Goal: Task Accomplishment & Management: Manage account settings

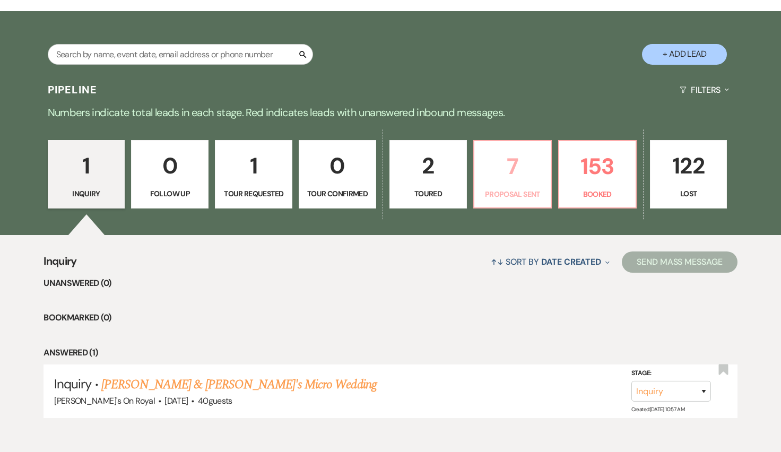
click at [502, 170] on p "7" at bounding box center [513, 167] width 64 height 36
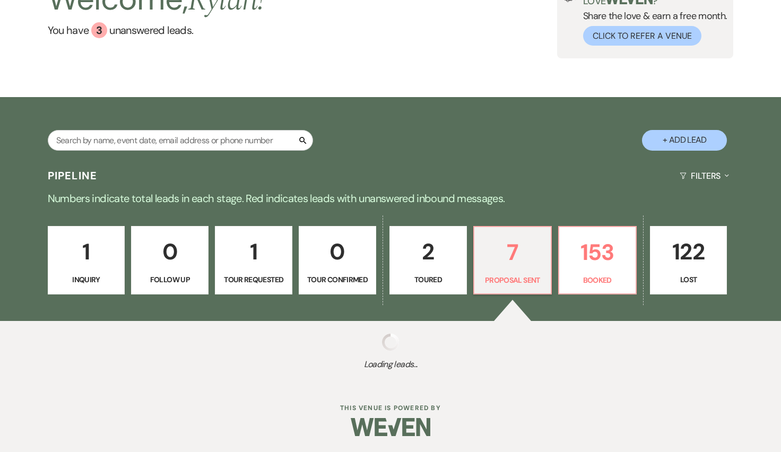
scroll to position [176, 0]
select select "6"
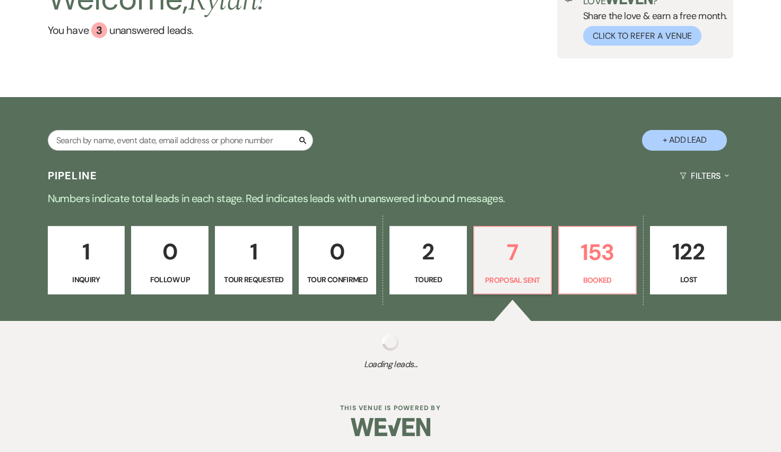
select select "6"
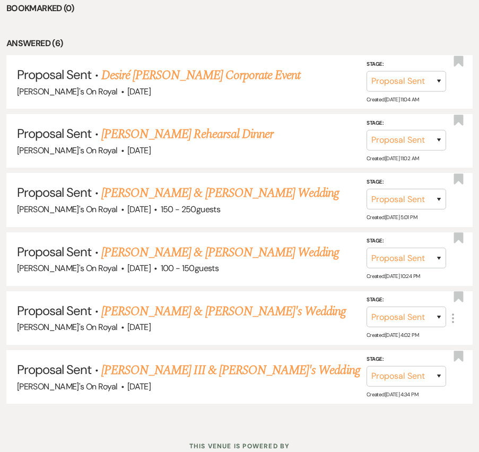
scroll to position [525, 0]
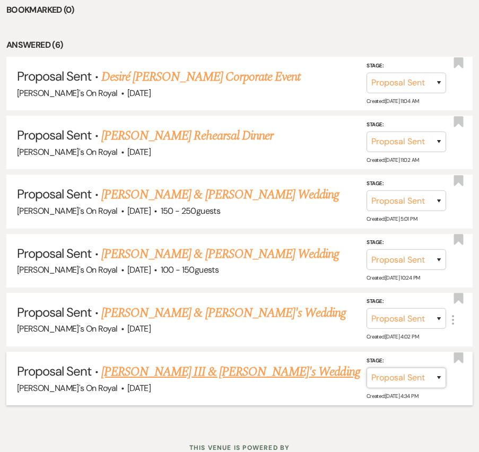
click at [422, 371] on select "Inquiry Follow Up Tour Requested Tour Confirmed Toured Proposal Sent Booked Lost" at bounding box center [407, 377] width 80 height 21
select select "8"
click at [367, 367] on select "Inquiry Follow Up Tour Requested Tour Confirmed Toured Proposal Sent Booked Lost" at bounding box center [407, 377] width 80 height 21
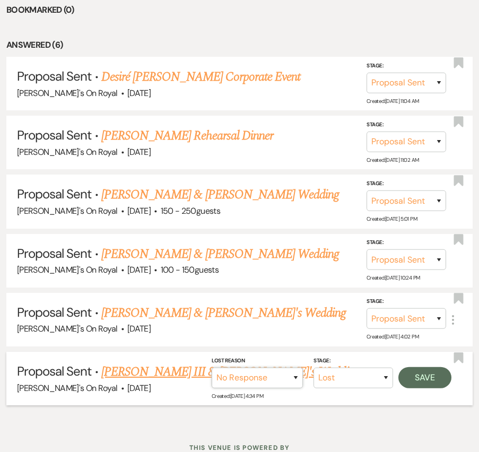
click at [289, 377] on select "Booked Elsewhere Budget Date Unavailable No Response Not a Good Match Capacity …" at bounding box center [257, 377] width 91 height 21
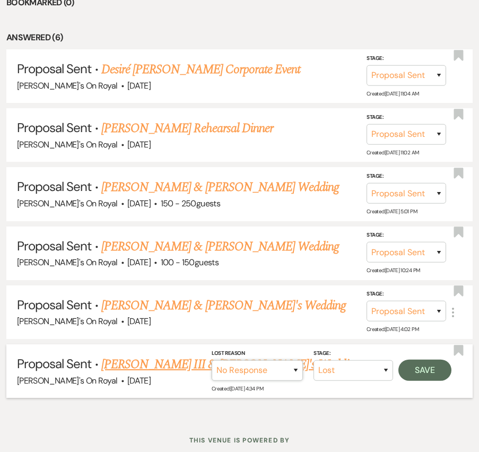
scroll to position [534, 0]
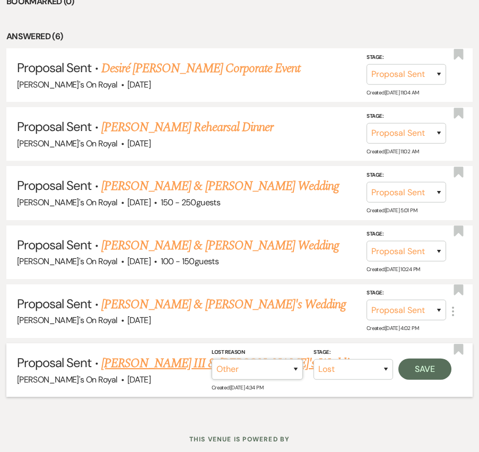
click at [212, 359] on select "Booked Elsewhere Budget Date Unavailable No Response Not a Good Match Capacity …" at bounding box center [257, 369] width 91 height 21
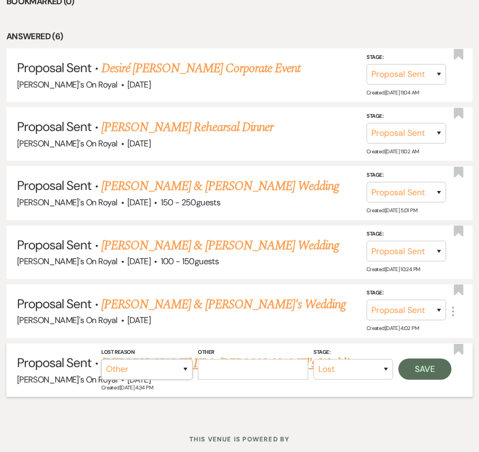
click at [187, 366] on select "Booked Elsewhere Budget Date Unavailable No Response Not a Good Match Capacity …" at bounding box center [146, 369] width 91 height 21
select select "2"
click at [113, 359] on select "Booked Elsewhere Budget Date Unavailable No Response Not a Good Match Capacity …" at bounding box center [146, 369] width 91 height 21
click at [435, 360] on button "Save" at bounding box center [425, 368] width 53 height 21
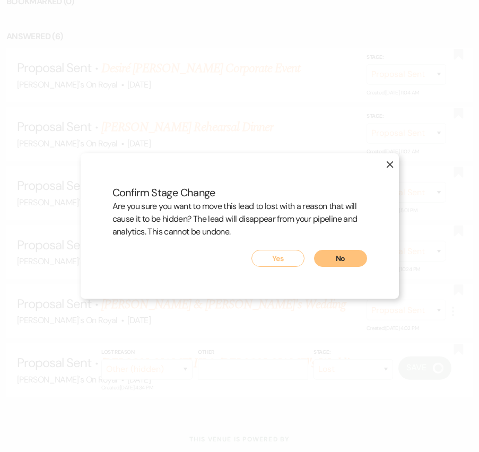
click at [279, 262] on button "Yes" at bounding box center [278, 258] width 53 height 17
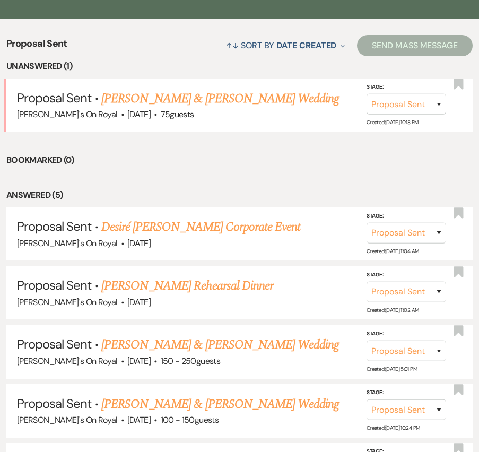
scroll to position [373, 0]
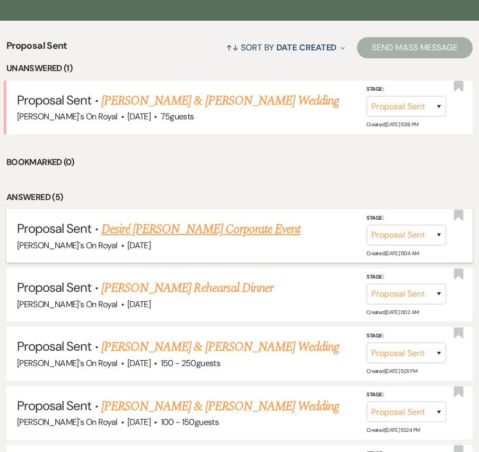
click at [215, 230] on link "Desiré [PERSON_NAME] Corporate Event" at bounding box center [200, 229] width 199 height 19
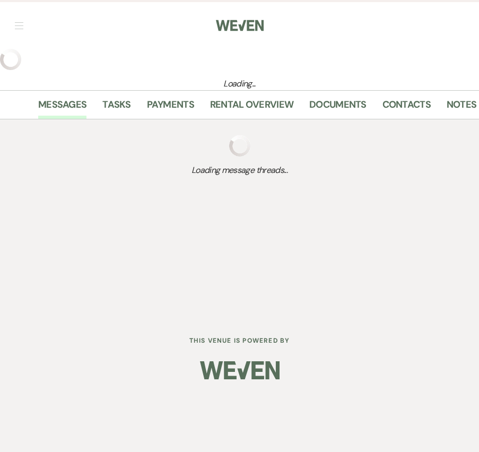
select select "6"
select select "20"
select select "9"
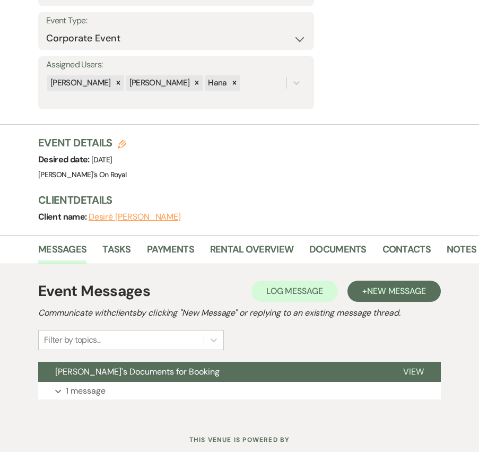
scroll to position [247, 0]
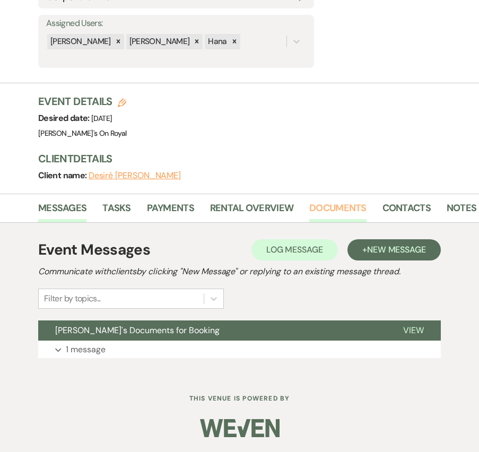
click at [351, 210] on link "Documents" at bounding box center [337, 212] width 57 height 22
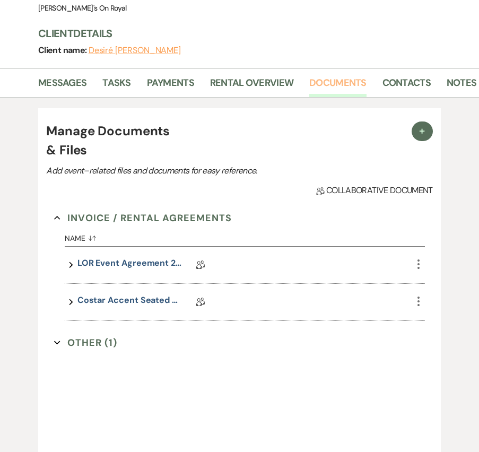
scroll to position [374, 0]
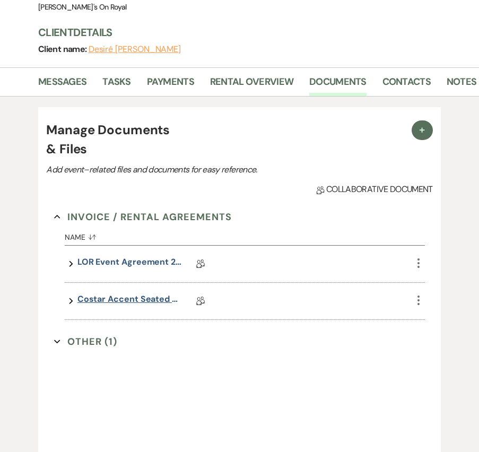
click at [99, 294] on link "Costar Accent Seated Dinner Contract [DATE]" at bounding box center [130, 301] width 106 height 16
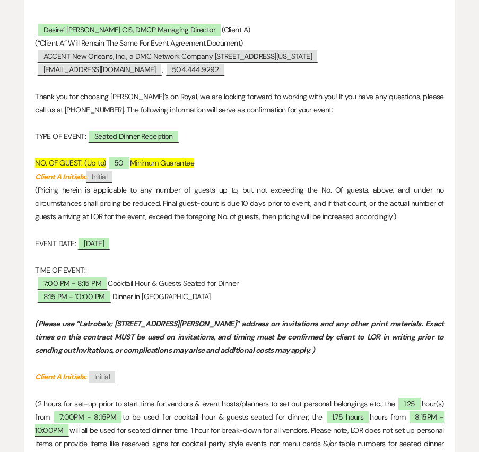
scroll to position [317, 0]
